Goal: Task Accomplishment & Management: Use online tool/utility

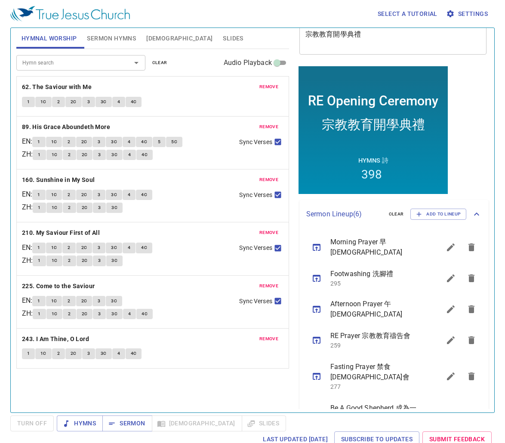
scroll to position [93, 0]
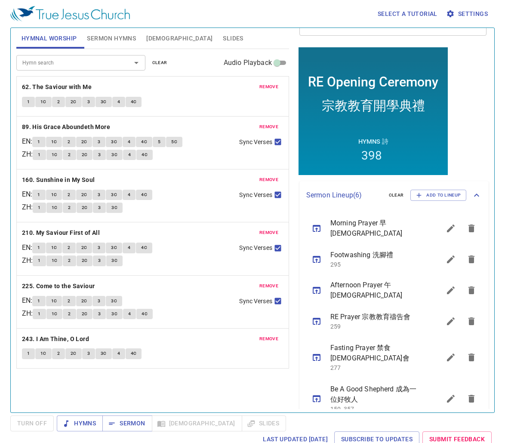
click at [442, 389] on button "sermon lineup list" at bounding box center [451, 399] width 21 height 21
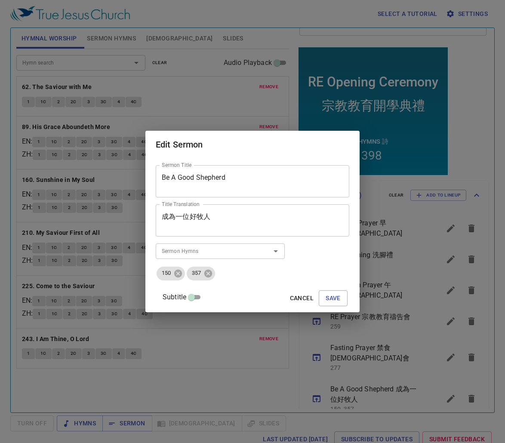
drag, startPoint x: 266, startPoint y: 213, endPoint x: 47, endPoint y: 202, distance: 219.3
click at [48, 202] on div "Edit Sermon Sermon Title Be A Good Shepherd Sermon Title Title Translation 成為一位…" at bounding box center [252, 221] width 505 height 443
drag, startPoint x: 223, startPoint y: 167, endPoint x: 52, endPoint y: 164, distance: 171.7
click at [52, 164] on div "Edit Sermon Sermon Title Be A Good Shepherd Sermon Title Title Translation Titl…" at bounding box center [252, 221] width 505 height 443
click at [264, 181] on textarea "Be A Good Shepherd" at bounding box center [253, 181] width 182 height 16
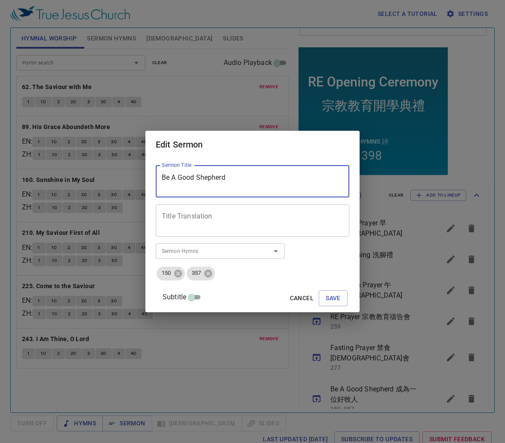
drag, startPoint x: 264, startPoint y: 181, endPoint x: 72, endPoint y: 190, distance: 192.1
click at [72, 190] on div "Edit Sermon Sermon Title Be A Good Shepherd Sermon Title Title Translation Titl…" at bounding box center [252, 221] width 505 height 443
type textarea "Spiritual Awakening"
click at [253, 222] on textarea "Title Translation" at bounding box center [253, 221] width 182 height 16
click at [213, 273] on icon at bounding box center [208, 273] width 9 height 9
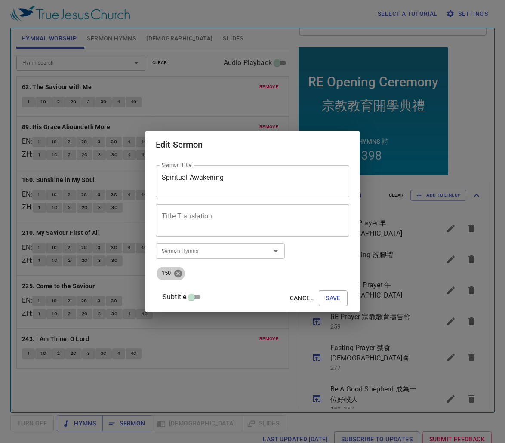
click at [182, 274] on icon at bounding box center [178, 273] width 8 height 8
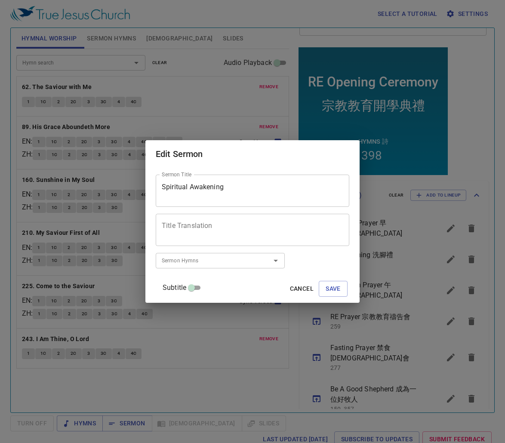
click at [189, 258] on input "Sermon Hymns" at bounding box center [207, 261] width 99 height 10
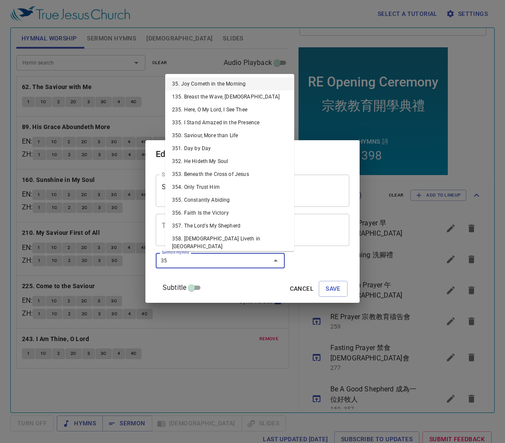
type input "359"
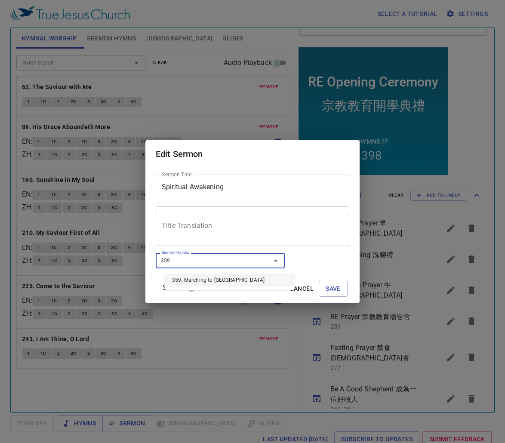
click at [212, 278] on li "359. Marching to [GEOGRAPHIC_DATA]" at bounding box center [229, 280] width 129 height 13
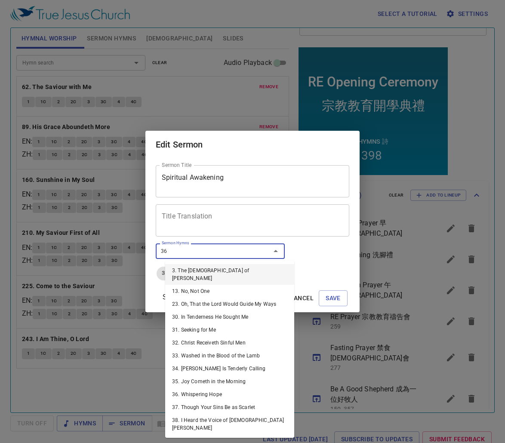
type input "361"
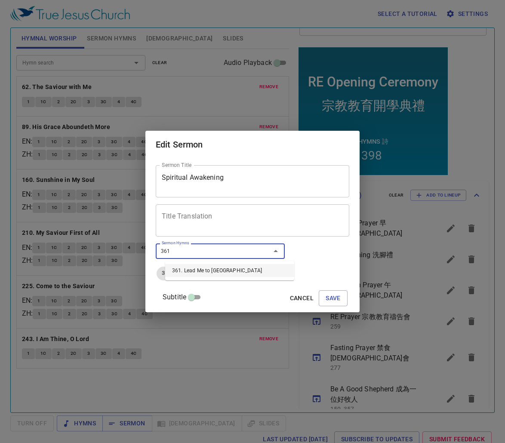
click at [200, 268] on li "361. Lead Me to [GEOGRAPHIC_DATA]" at bounding box center [229, 270] width 129 height 13
click at [326, 299] on span "Save" at bounding box center [333, 298] width 15 height 11
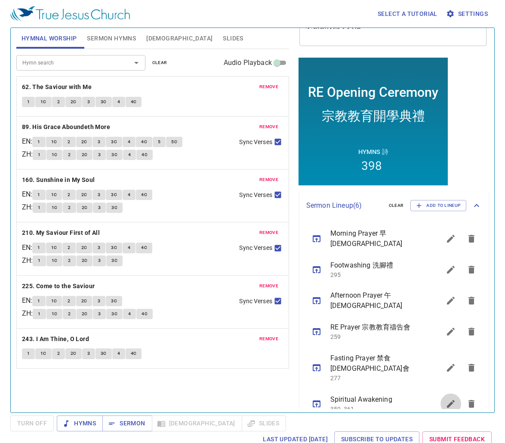
click at [446, 399] on icon "sermon lineup list" at bounding box center [451, 404] width 10 height 10
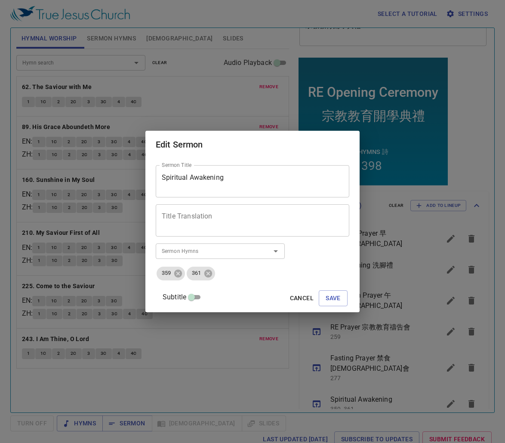
click at [244, 216] on textarea "Title Translation" at bounding box center [253, 221] width 182 height 16
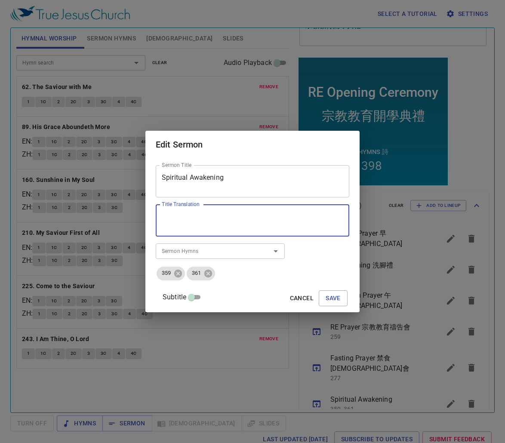
paste textarea "靈裡的甦醒"
type textarea "靈裡的甦醒"
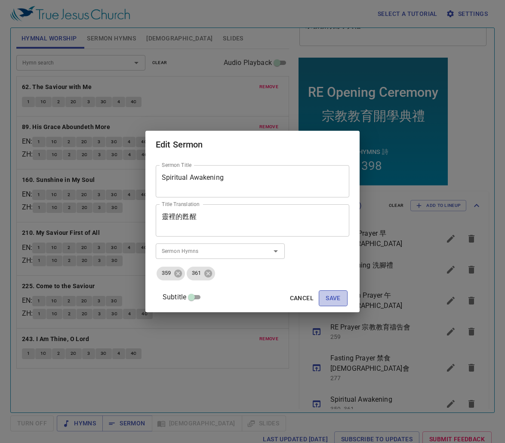
click at [328, 302] on span "Save" at bounding box center [333, 298] width 15 height 11
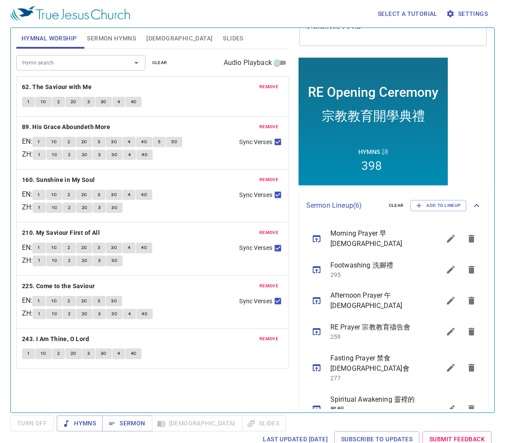
click at [441, 399] on button "sermon lineup list" at bounding box center [451, 409] width 21 height 21
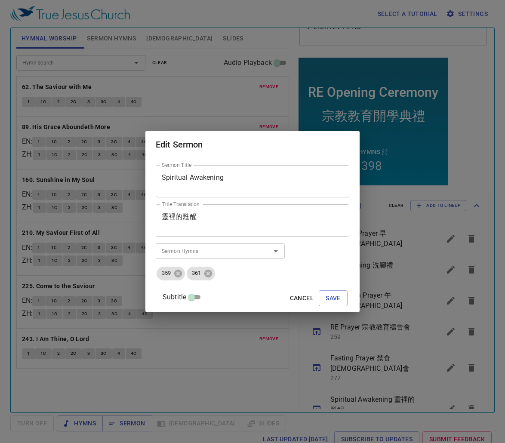
drag, startPoint x: 207, startPoint y: 217, endPoint x: -1, endPoint y: 208, distance: 208.4
click at [0, 208] on html "Select a tutorial Settings Hymnal Worship Sermon Hymns Bible Slides Hymn search…" at bounding box center [252, 221] width 505 height 443
paste textarea
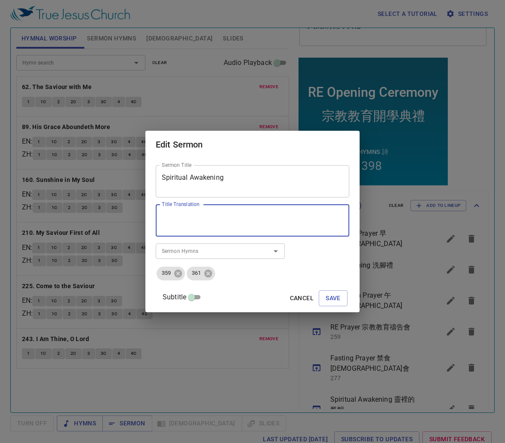
type textarea "靈裡的甦醒"
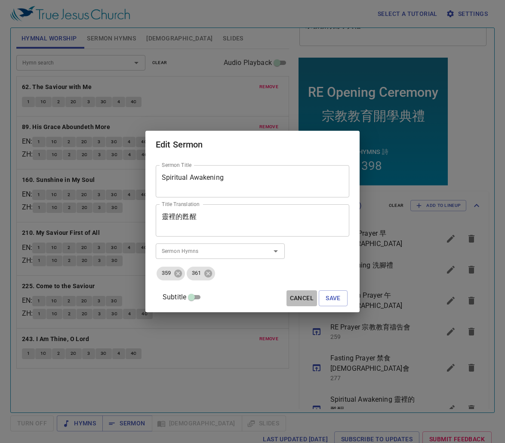
click at [293, 297] on span "Cancel" at bounding box center [302, 298] width 24 height 11
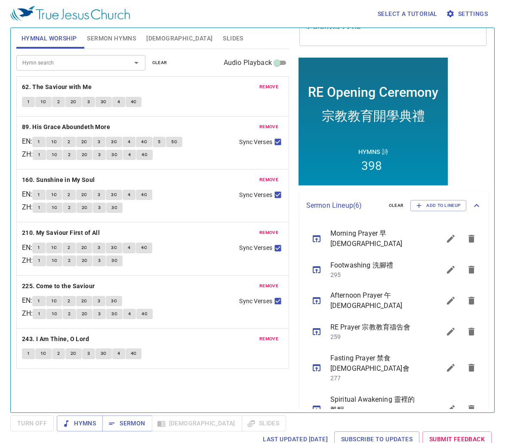
click at [314, 404] on icon "sermon lineup list" at bounding box center [317, 409] width 10 height 10
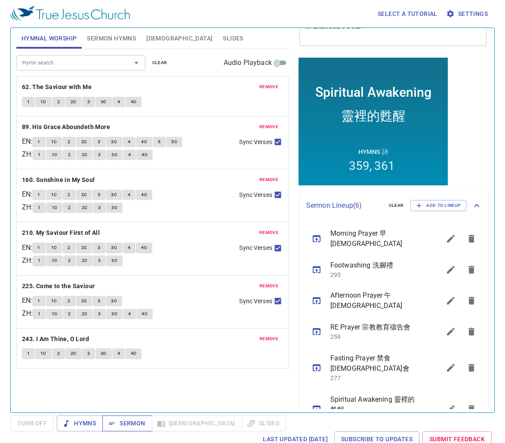
click at [127, 423] on span "Sermon" at bounding box center [127, 423] width 36 height 11
click at [108, 40] on span "Sermon Hymns" at bounding box center [111, 38] width 49 height 11
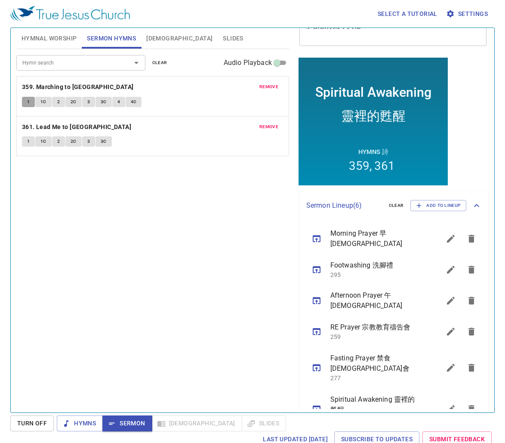
click at [26, 101] on button "1" at bounding box center [28, 102] width 13 height 10
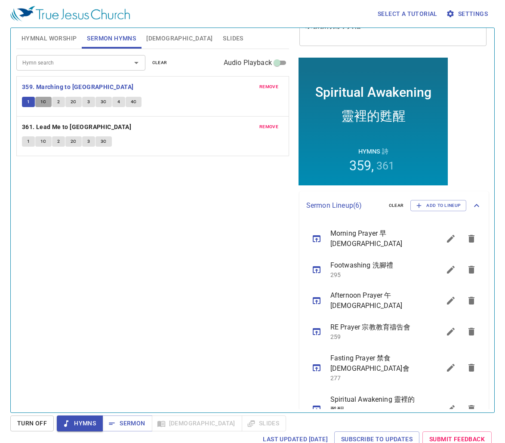
click at [41, 101] on span "1C" at bounding box center [43, 102] width 6 height 8
click at [57, 102] on span "2" at bounding box center [58, 102] width 3 height 8
click at [71, 104] on span "2C" at bounding box center [74, 102] width 6 height 8
click at [89, 101] on span "3" at bounding box center [88, 102] width 3 height 8
click at [101, 103] on span "3C" at bounding box center [104, 102] width 6 height 8
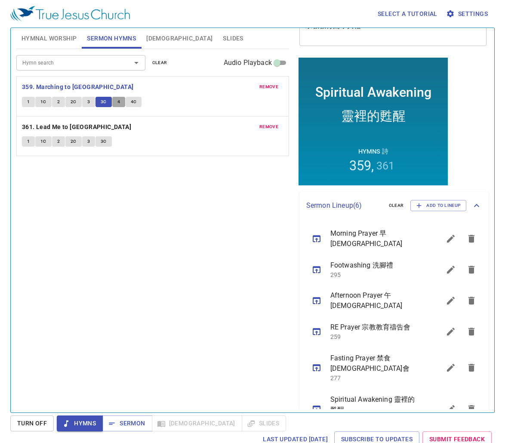
click at [120, 105] on button "4" at bounding box center [118, 102] width 13 height 10
click at [134, 101] on span "4C" at bounding box center [134, 102] width 6 height 8
click at [126, 97] on button "4C" at bounding box center [134, 102] width 16 height 10
click at [129, 423] on span "Sermon" at bounding box center [127, 423] width 36 height 11
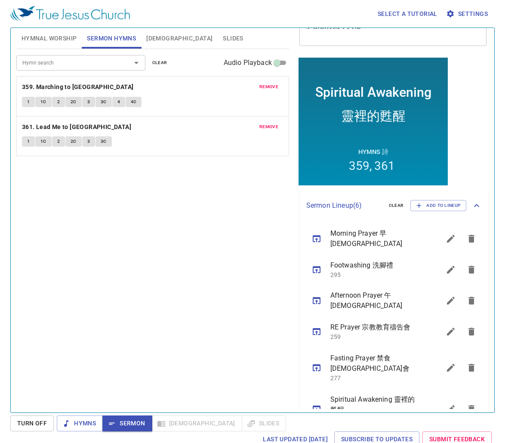
click at [223, 37] on span "Slides" at bounding box center [233, 38] width 20 height 11
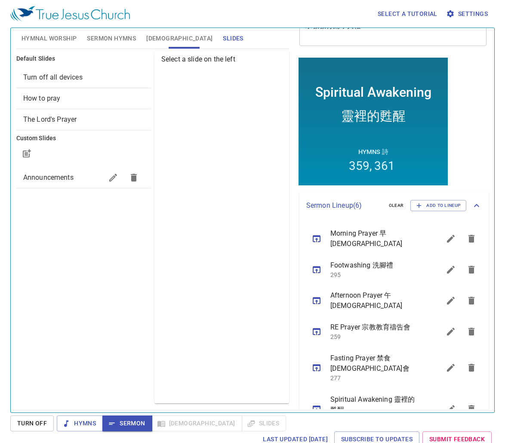
click at [90, 102] on span "How to pray" at bounding box center [83, 98] width 121 height 10
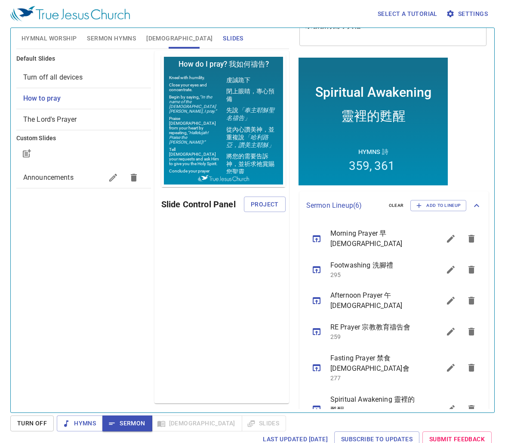
scroll to position [0, 0]
click at [256, 207] on span "Project" at bounding box center [265, 204] width 28 height 11
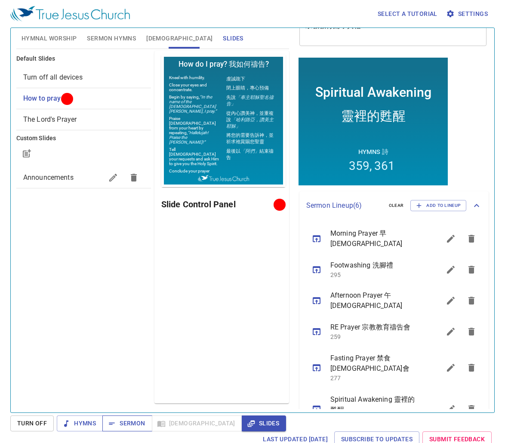
click at [129, 420] on span "Sermon" at bounding box center [127, 423] width 36 height 11
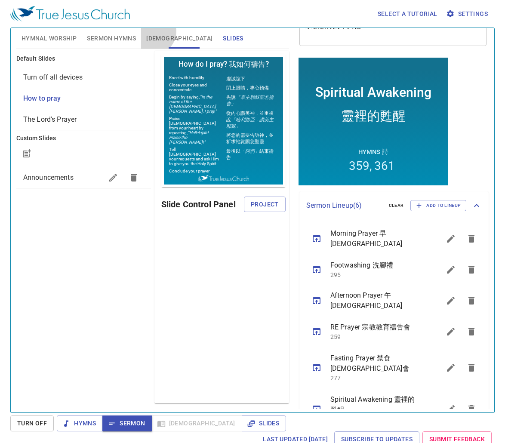
click at [153, 31] on button "[DEMOGRAPHIC_DATA]" at bounding box center [179, 38] width 77 height 21
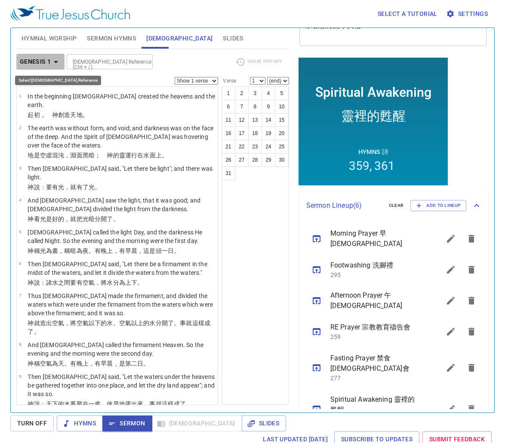
click at [51, 62] on icon "button" at bounding box center [56, 62] width 10 height 10
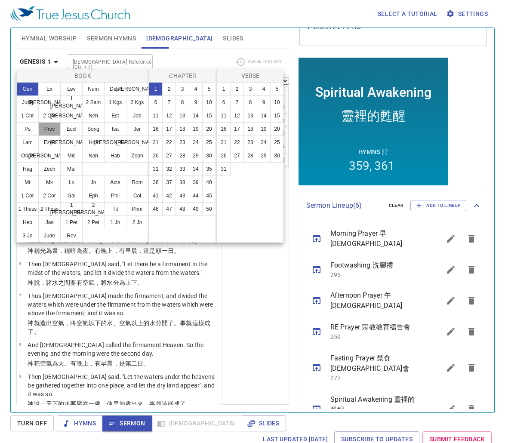
click at [0, 0] on button "Prov" at bounding box center [0, 0] width 0 height 0
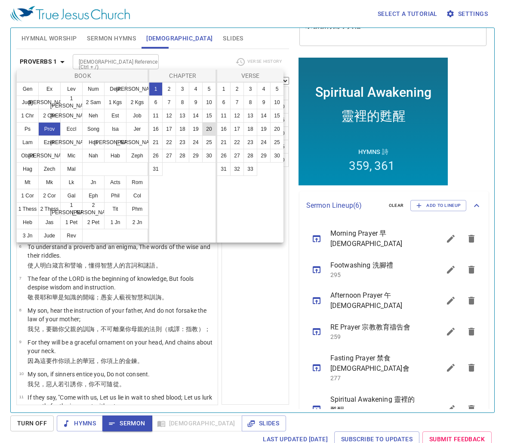
click at [211, 131] on button "20" at bounding box center [209, 129] width 14 height 14
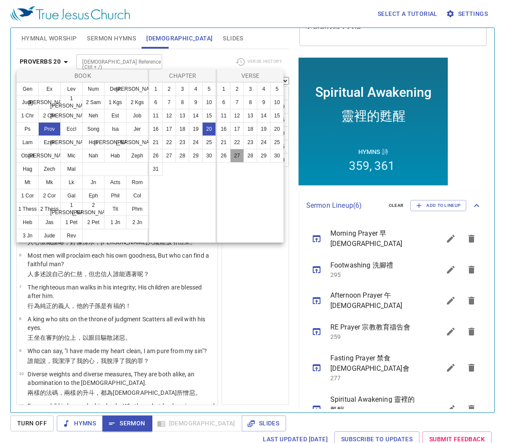
click at [231, 152] on button "27" at bounding box center [237, 156] width 14 height 14
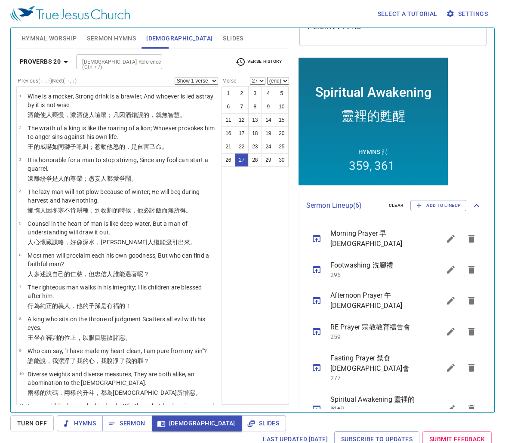
scroll to position [644, 0]
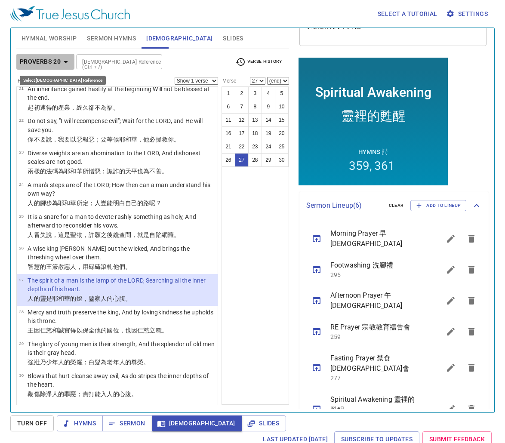
click at [55, 61] on b "Proverbs 20" at bounding box center [40, 61] width 41 height 11
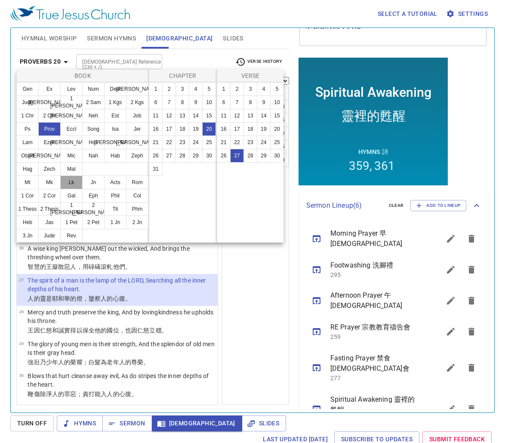
click at [69, 187] on button "Lk" at bounding box center [71, 183] width 22 height 14
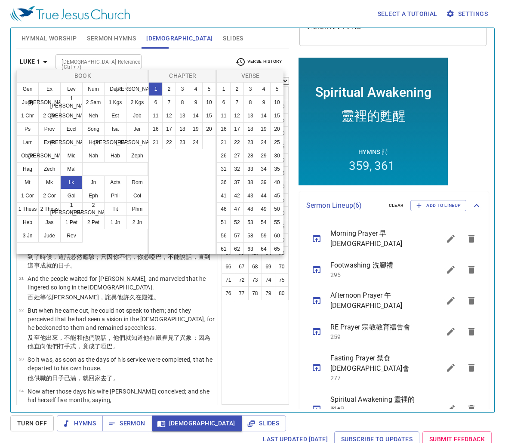
scroll to position [0, 0]
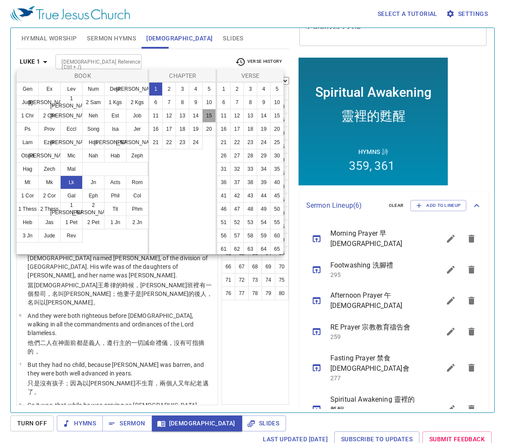
click at [203, 113] on button "15" at bounding box center [209, 116] width 14 height 14
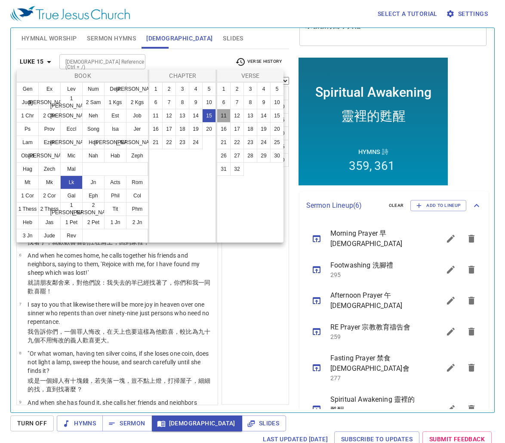
click at [226, 117] on button "11" at bounding box center [224, 116] width 14 height 14
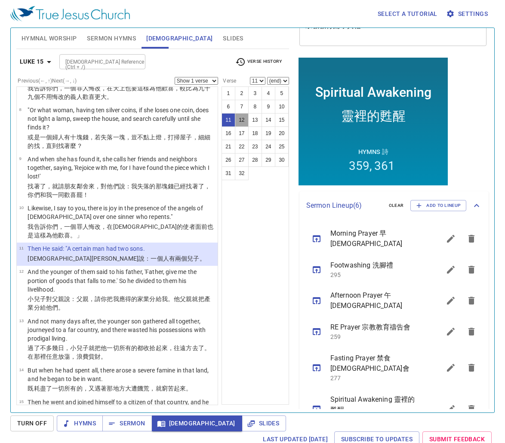
click at [244, 122] on button "12" at bounding box center [242, 120] width 14 height 14
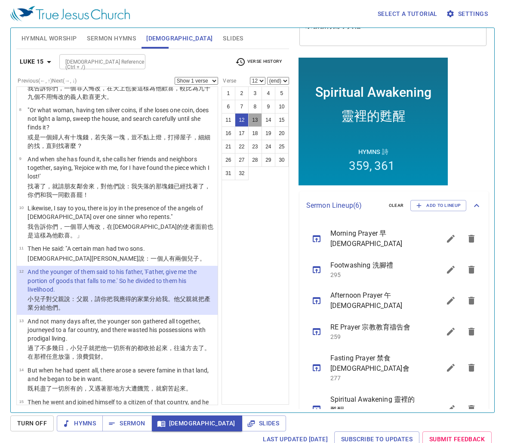
click at [257, 120] on button "13" at bounding box center [255, 120] width 14 height 14
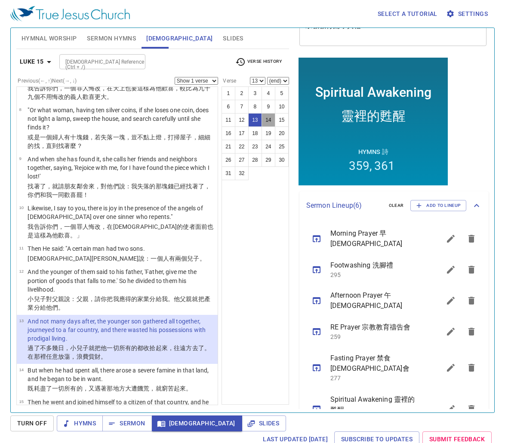
click at [270, 117] on button "14" at bounding box center [269, 120] width 14 height 14
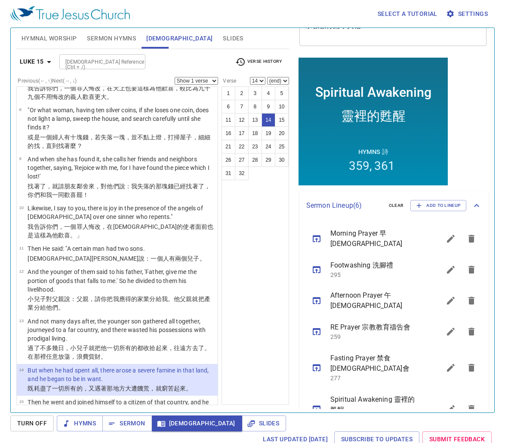
drag, startPoint x: 253, startPoint y: 117, endPoint x: 222, endPoint y: 341, distance: 225.9
click at [239, 314] on div "1 2 3 4 5 6 7 8 9 10 11 12 13 14 15 16 17 18 19 20 21 22 23 24 25 26 27 28 29 3…" at bounding box center [256, 245] width 68 height 318
click at [125, 426] on span "Sermon" at bounding box center [127, 423] width 36 height 11
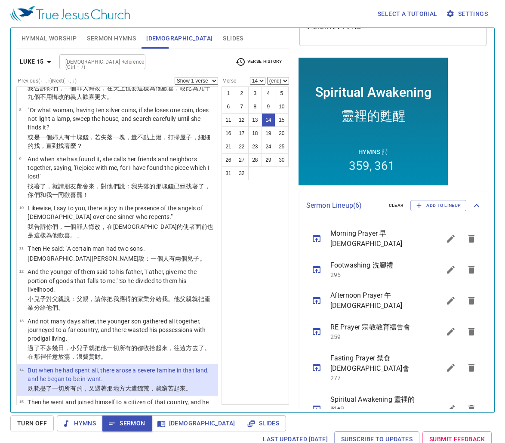
click at [132, 373] on p "But when he had spent all, there arose a severe famine in that land, and he beg…" at bounding box center [122, 374] width 188 height 17
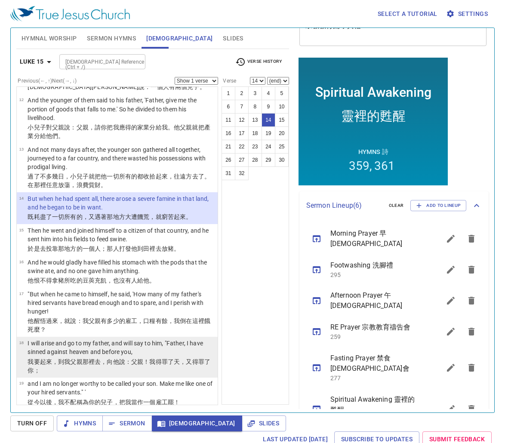
scroll to position [416, 0]
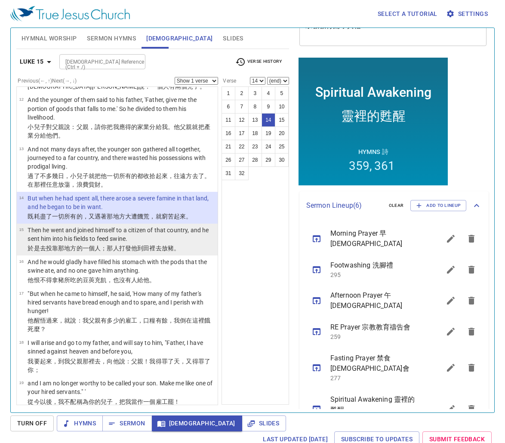
click at [133, 231] on p "Then he went and joined himself to a citizen of that country, and he sent him i…" at bounding box center [122, 234] width 188 height 17
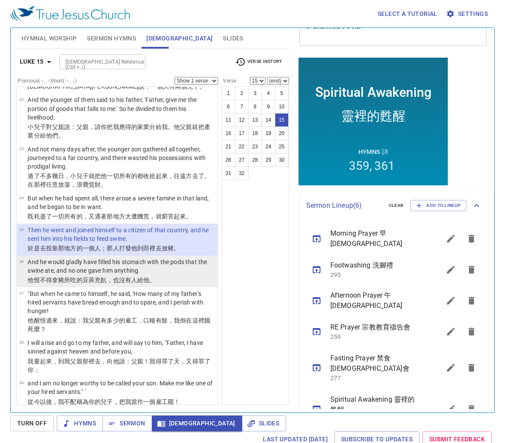
click at [151, 262] on p "And he would gladly have filled his stomach with the pods that the swine ate, a…" at bounding box center [122, 266] width 188 height 17
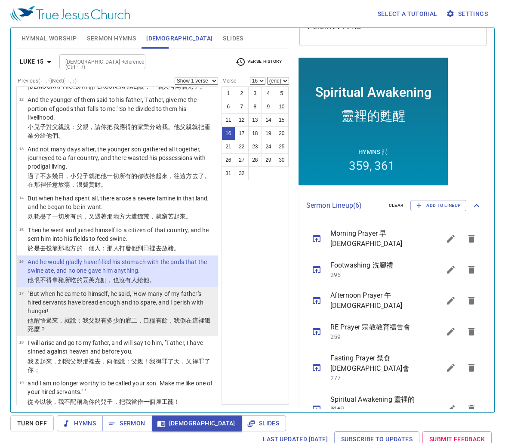
click at [157, 305] on p ""But when he came to himself, he said, 'How many of my father's hired servants …" at bounding box center [122, 303] width 188 height 26
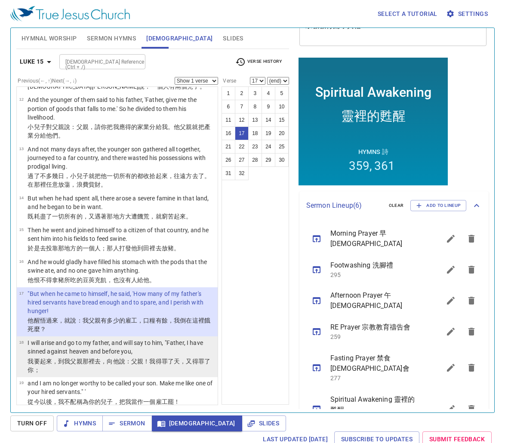
click at [164, 339] on p "I will arise and go to my father, and will say to him, "Father, I have sinned a…" at bounding box center [122, 347] width 188 height 17
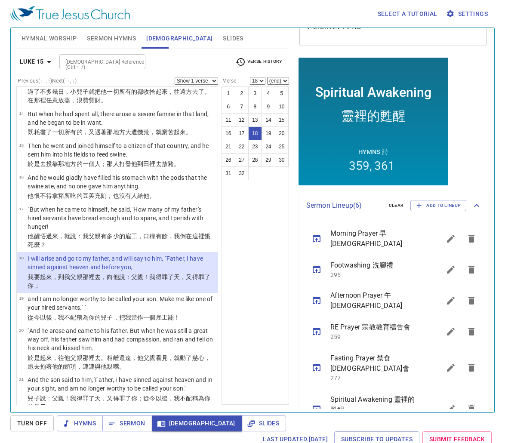
scroll to position [502, 0]
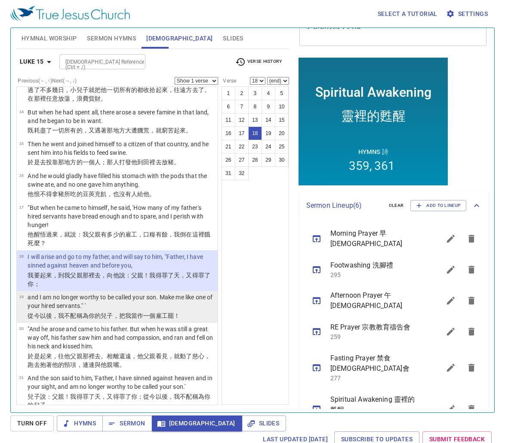
click at [163, 302] on td "and I am no longer worthy to be called your son. Make me like one of your hired…" at bounding box center [122, 302] width 188 height 19
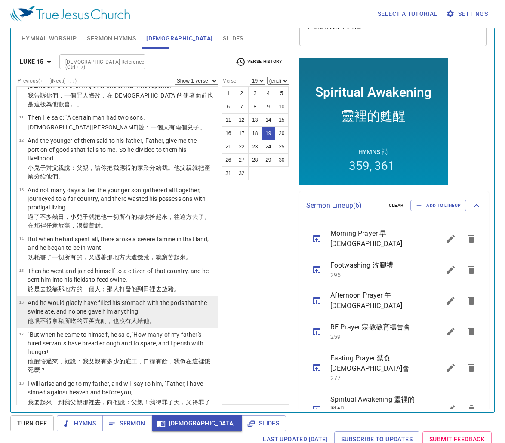
scroll to position [373, 0]
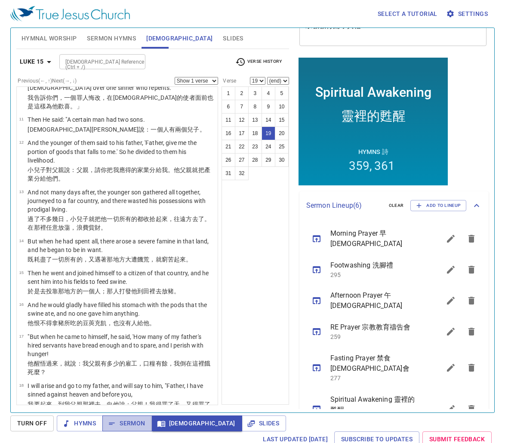
click at [126, 426] on span "Sermon" at bounding box center [127, 423] width 36 height 11
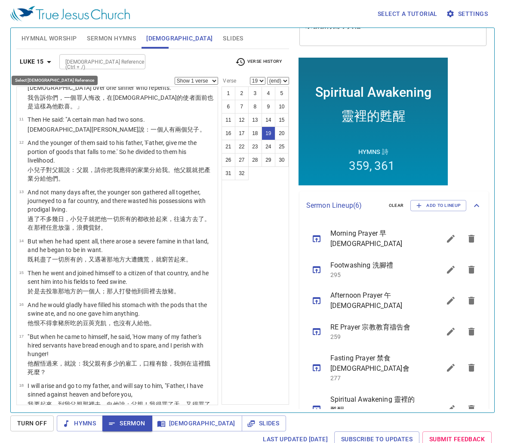
click at [44, 59] on icon "button" at bounding box center [49, 62] width 10 height 10
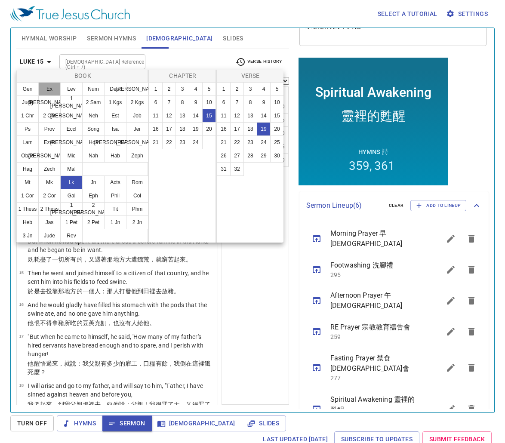
click at [49, 92] on button "Ex" at bounding box center [49, 89] width 22 height 14
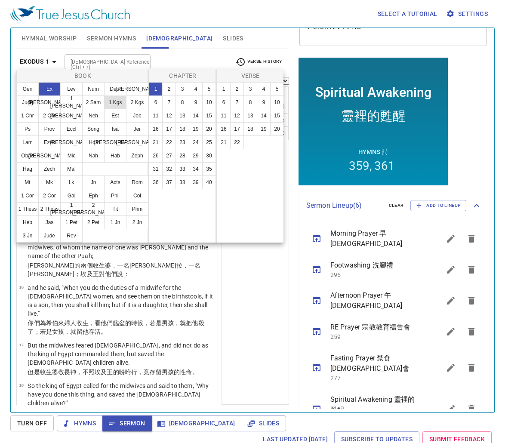
scroll to position [0, 0]
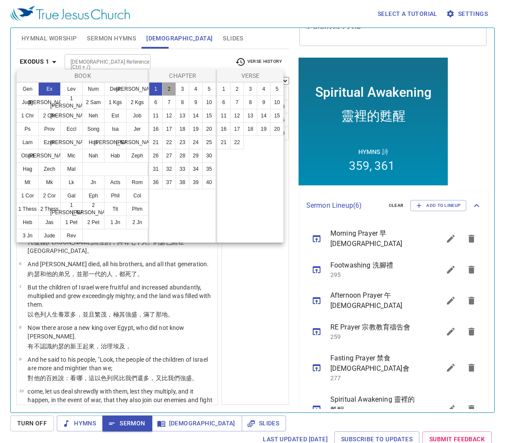
click at [172, 90] on button "2" at bounding box center [169, 89] width 14 height 14
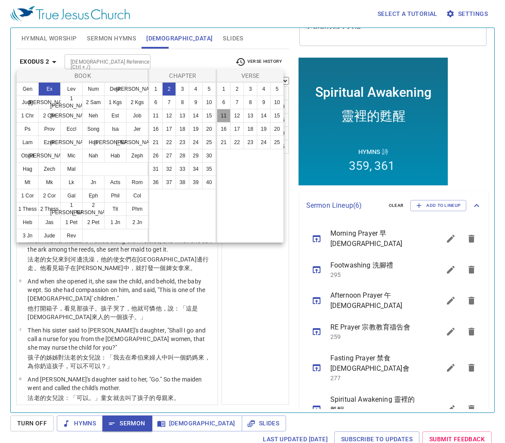
click at [226, 119] on button "11" at bounding box center [224, 116] width 14 height 14
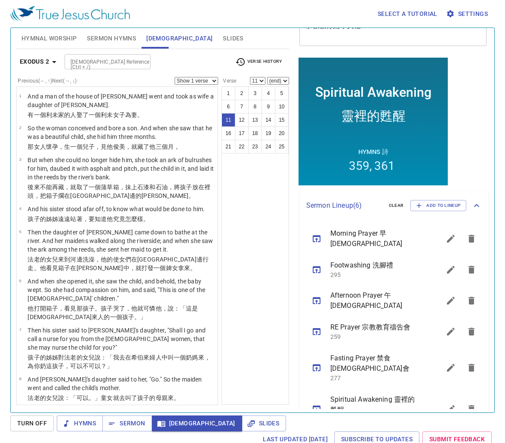
scroll to position [282, 0]
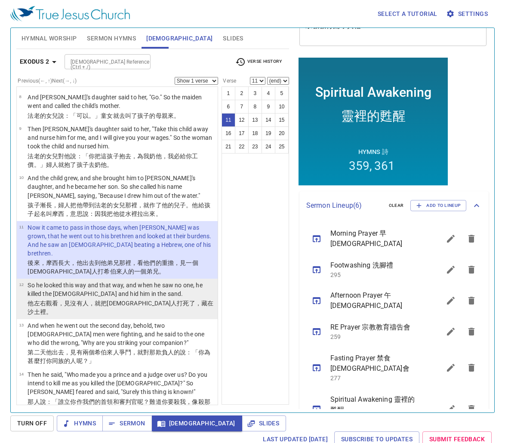
click at [52, 309] on wh2934 "沙土裡 。" at bounding box center [40, 312] width 25 height 7
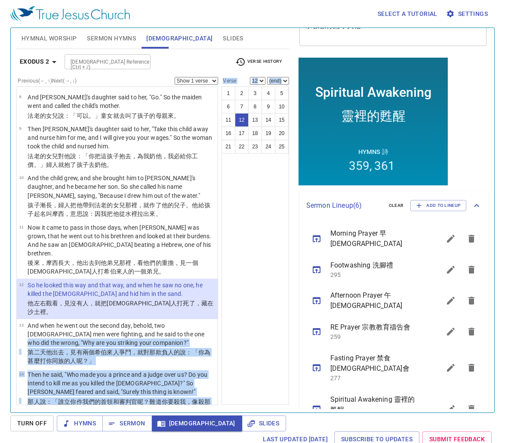
drag, startPoint x: 159, startPoint y: 317, endPoint x: 260, endPoint y: 356, distance: 108.4
click at [261, 357] on div "Previous (←, ↑) Next (→, ↓) Show 1 verse Show 2 verses Show 3 verses Show 4 ver…" at bounding box center [152, 236] width 273 height 319
click at [260, 355] on div "1 2 3 4 5 6 7 8 9 10 11 12 13 14 15 16 17 18 19 20 21 22 23 24 25" at bounding box center [256, 245] width 68 height 318
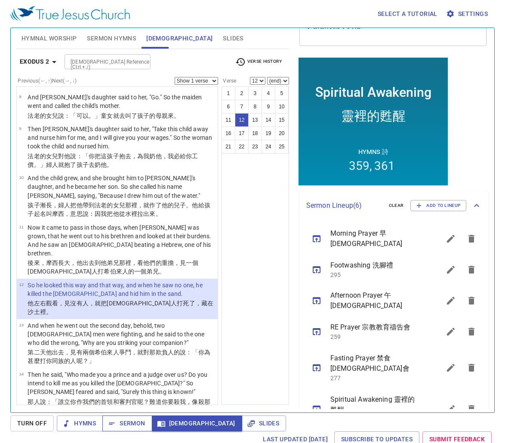
click at [133, 428] on span "Sermon" at bounding box center [127, 423] width 36 height 11
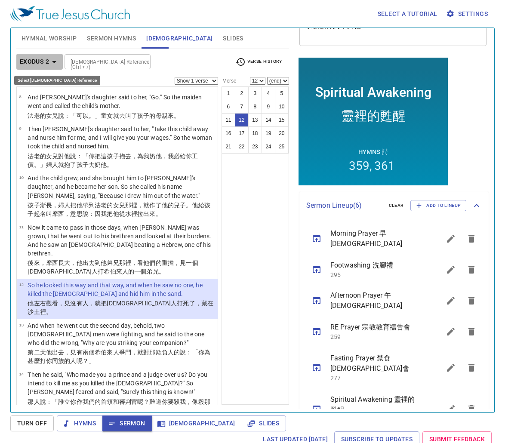
click at [52, 61] on icon "button" at bounding box center [54, 62] width 10 height 10
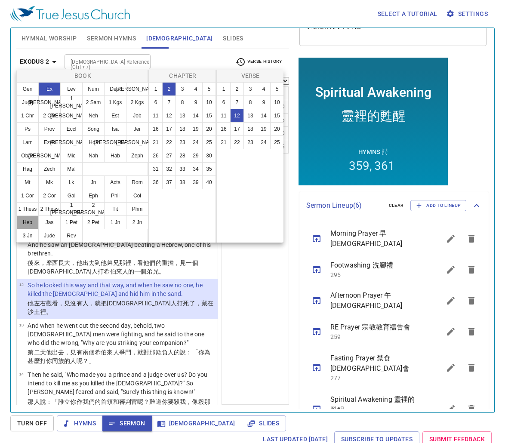
click at [31, 219] on button "Heb" at bounding box center [27, 223] width 22 height 14
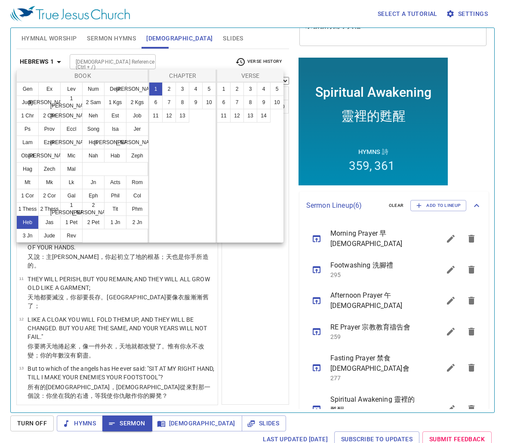
scroll to position [0, 0]
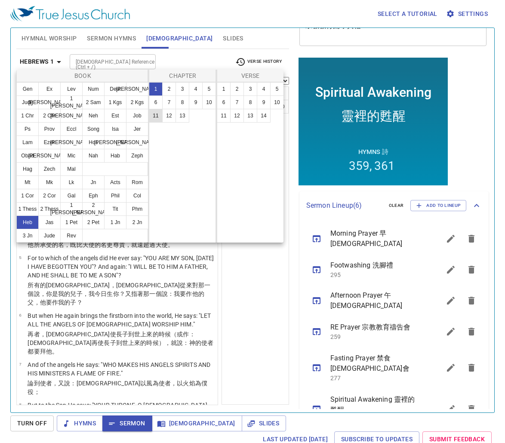
click at [152, 117] on button "11" at bounding box center [156, 116] width 14 height 14
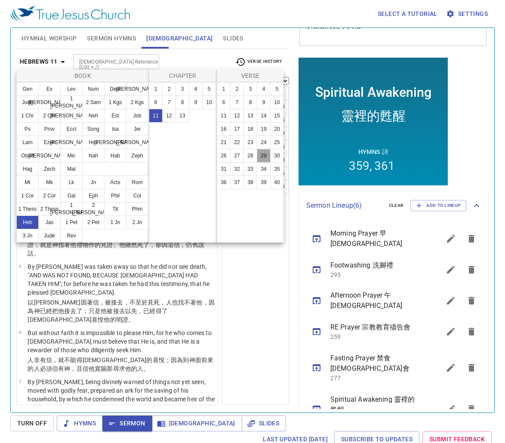
click at [261, 158] on button "29" at bounding box center [264, 156] width 14 height 14
select select "29"
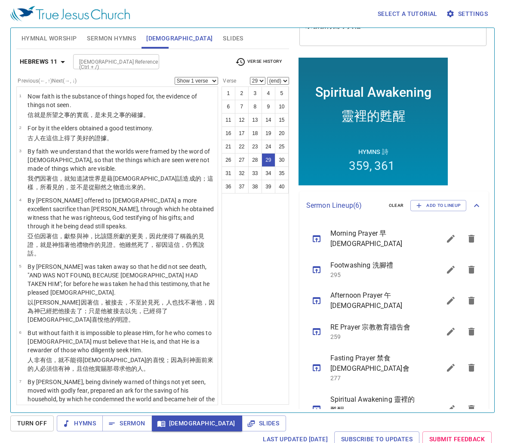
scroll to position [1028, 0]
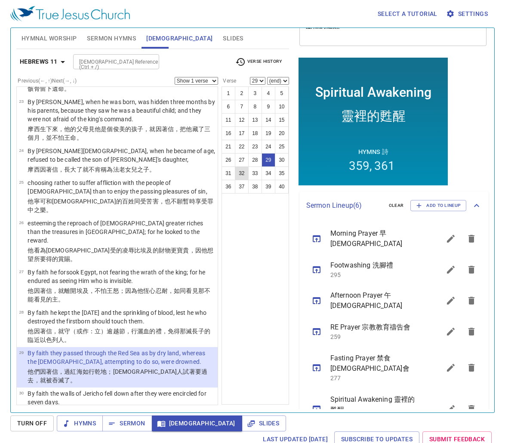
scroll to position [985, 0]
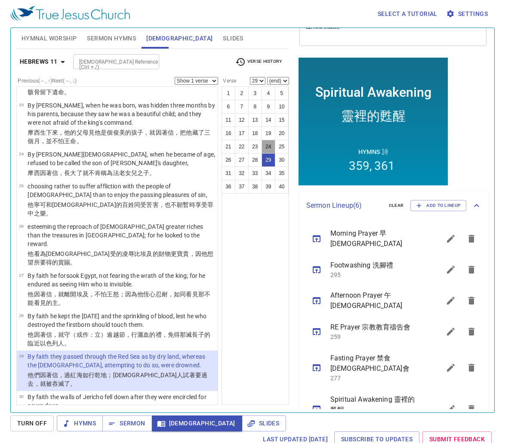
click at [266, 148] on button "24" at bounding box center [269, 147] width 14 height 14
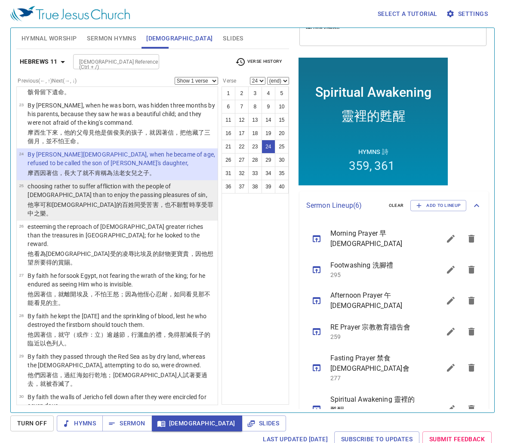
click at [115, 182] on p "choosing rather to suffer affliction with the people of God than to enjoy the p…" at bounding box center [122, 190] width 188 height 17
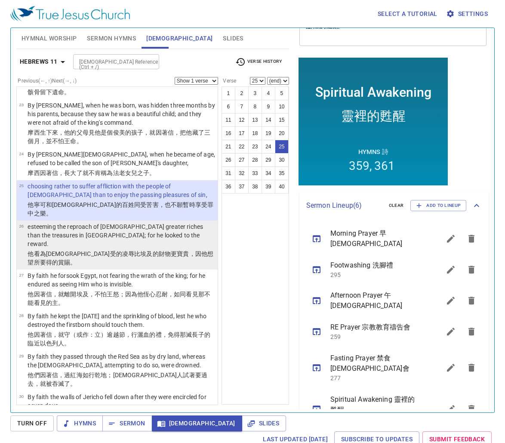
click at [157, 222] on p "esteeming the reproach of Christ greater riches than the treasures in Egypt; fo…" at bounding box center [122, 235] width 188 height 26
select select "26"
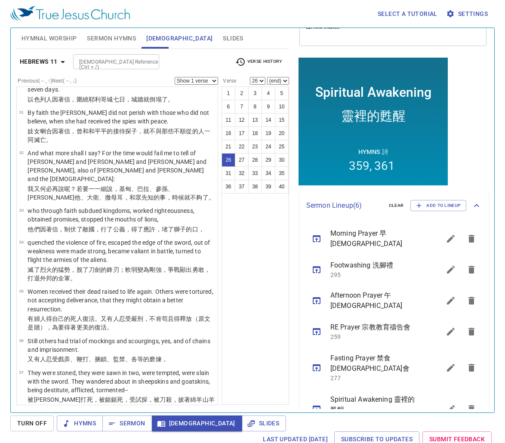
scroll to position [1324, 0]
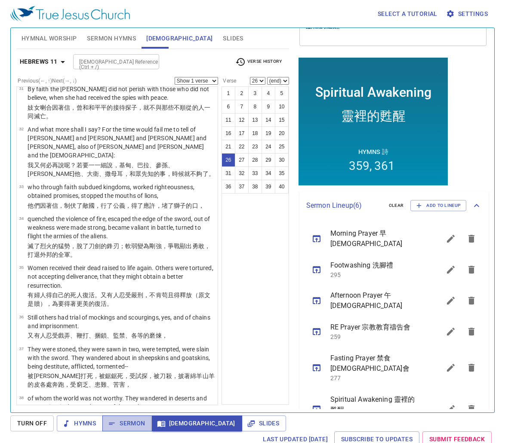
click at [0, 0] on span "Sermon" at bounding box center [0, 0] width 0 height 0
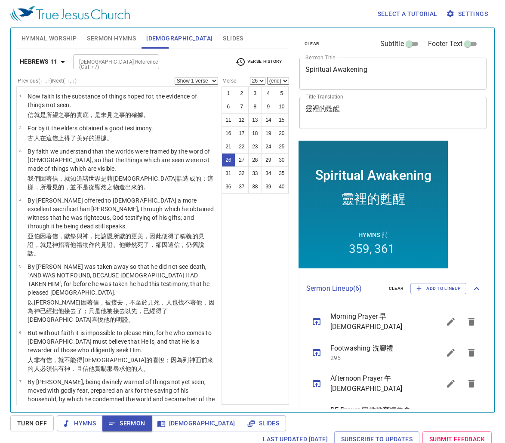
scroll to position [83, 0]
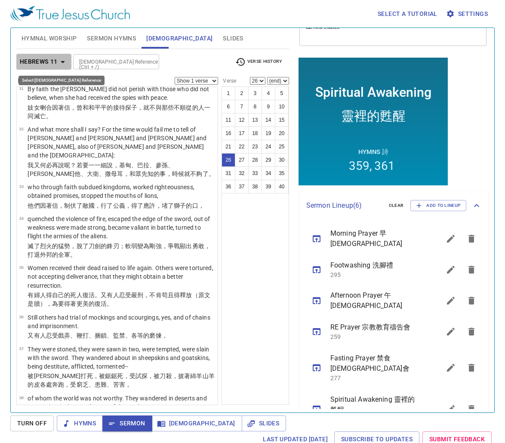
click at [38, 59] on b "Hebrews 11" at bounding box center [39, 61] width 38 height 11
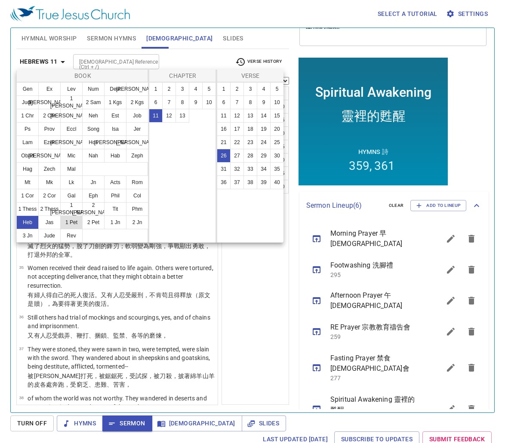
click at [0, 0] on button "1 Pet" at bounding box center [0, 0] width 0 height 0
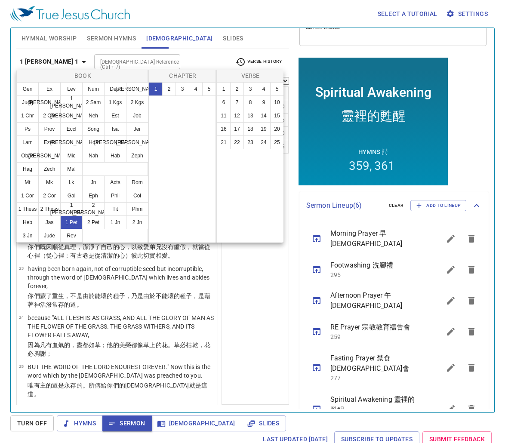
scroll to position [0, 0]
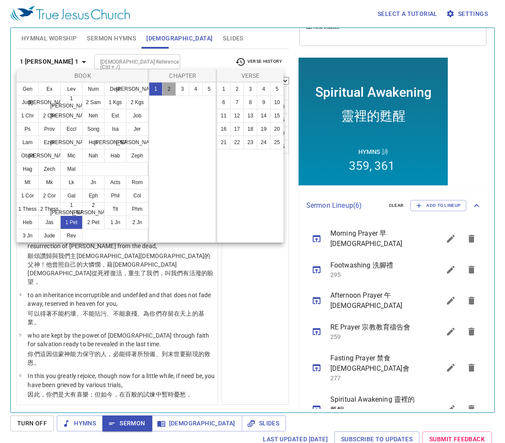
click at [0, 0] on button "2" at bounding box center [0, 0] width 0 height 0
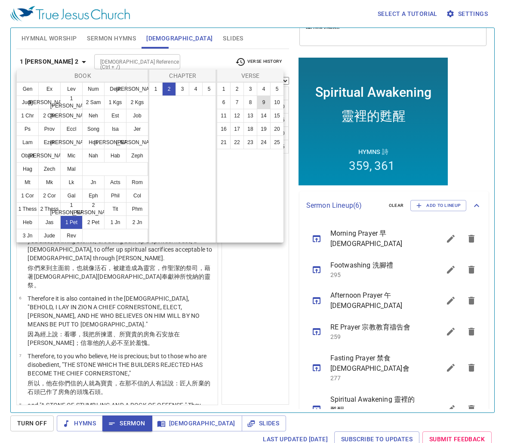
click at [0, 0] on button "9" at bounding box center [0, 0] width 0 height 0
select select "9"
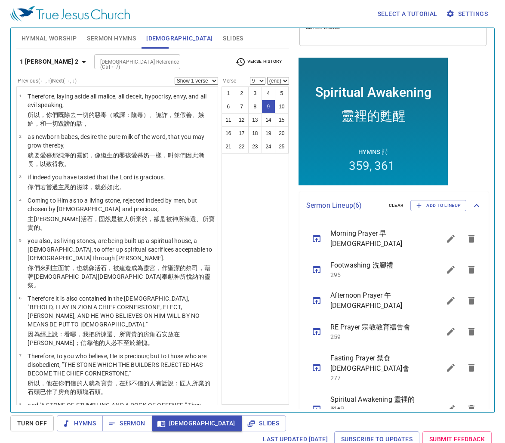
scroll to position [210, 0]
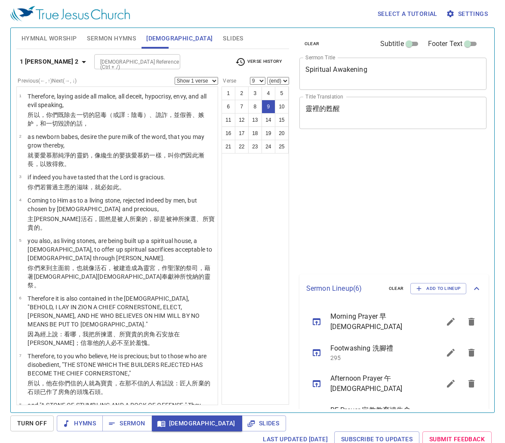
select select "9"
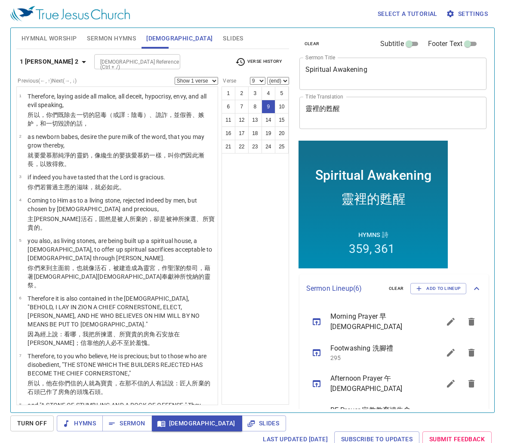
scroll to position [83, 0]
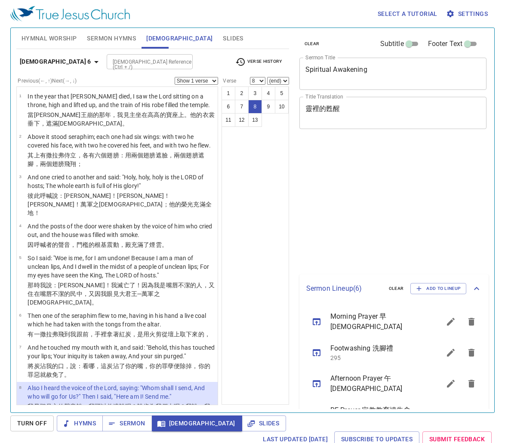
select select "8"
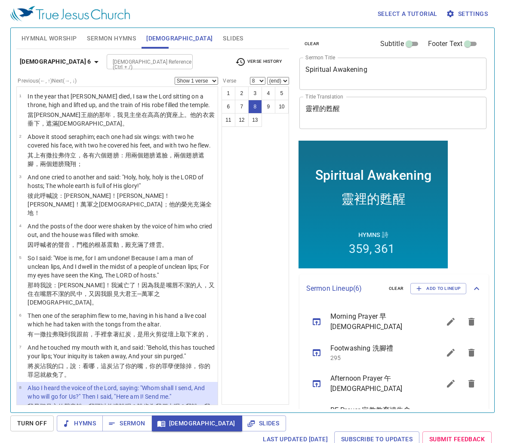
scroll to position [83, 0]
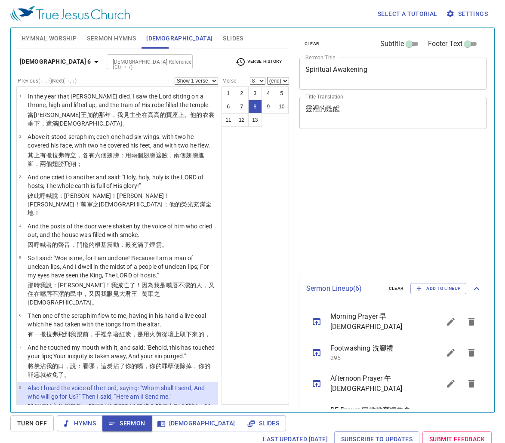
select select "8"
